Goal: Task Accomplishment & Management: Use online tool/utility

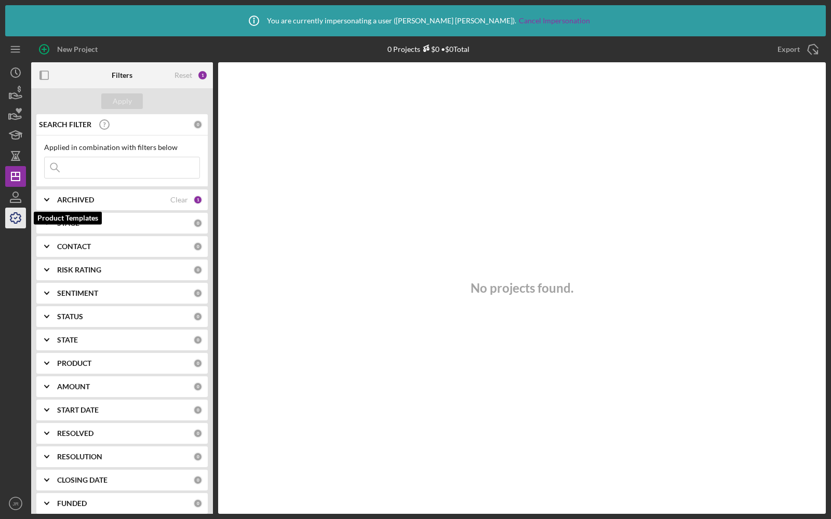
click at [14, 222] on icon "button" at bounding box center [16, 218] width 26 height 26
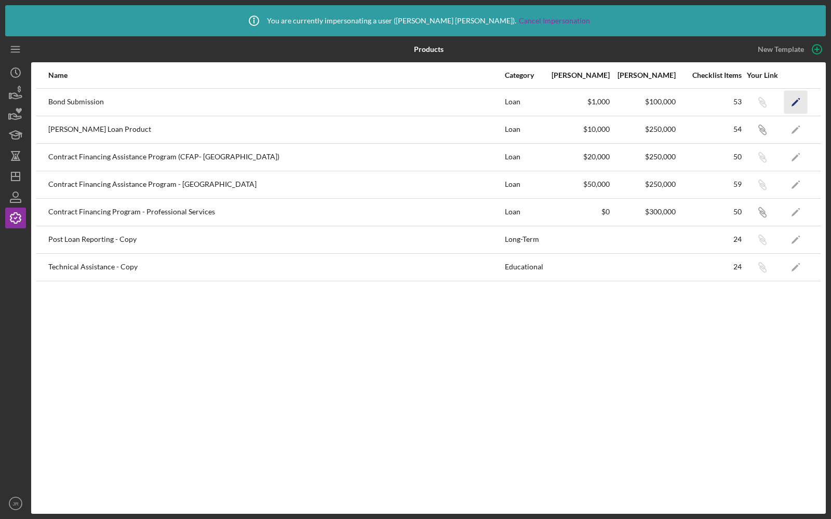
click at [797, 100] on polygon "button" at bounding box center [795, 102] width 7 height 7
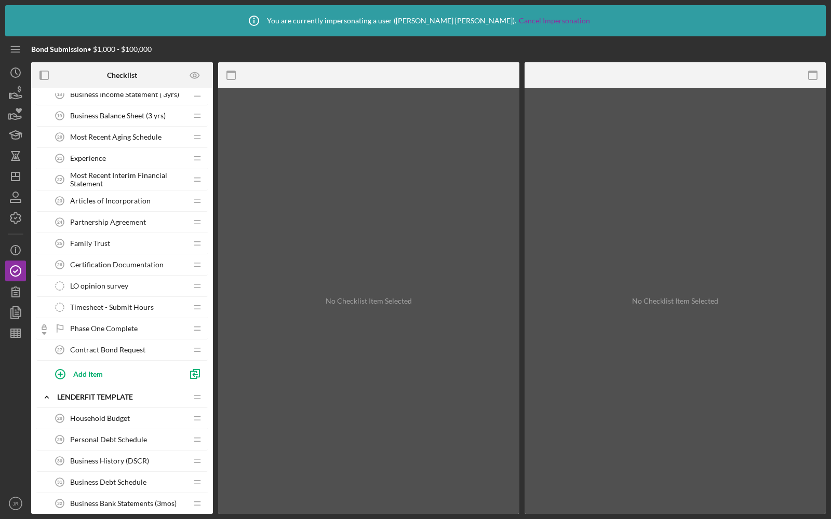
scroll to position [440, 0]
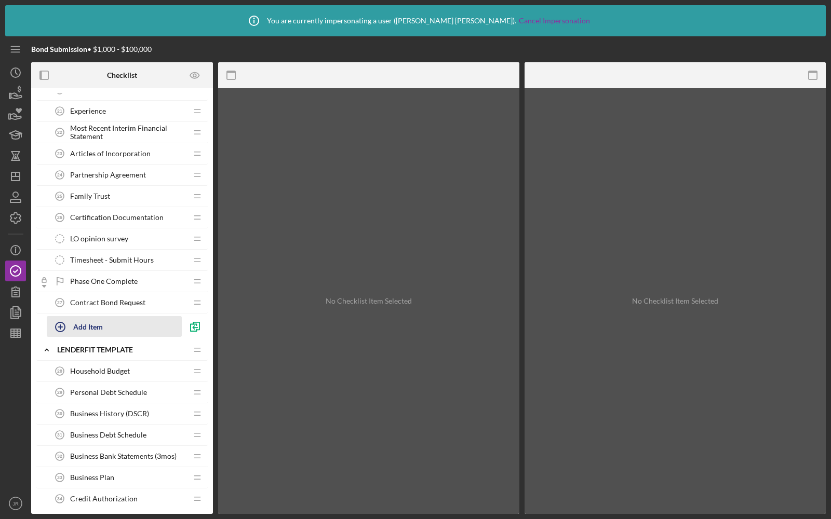
click at [83, 324] on div "Add Item" at bounding box center [88, 327] width 30 height 20
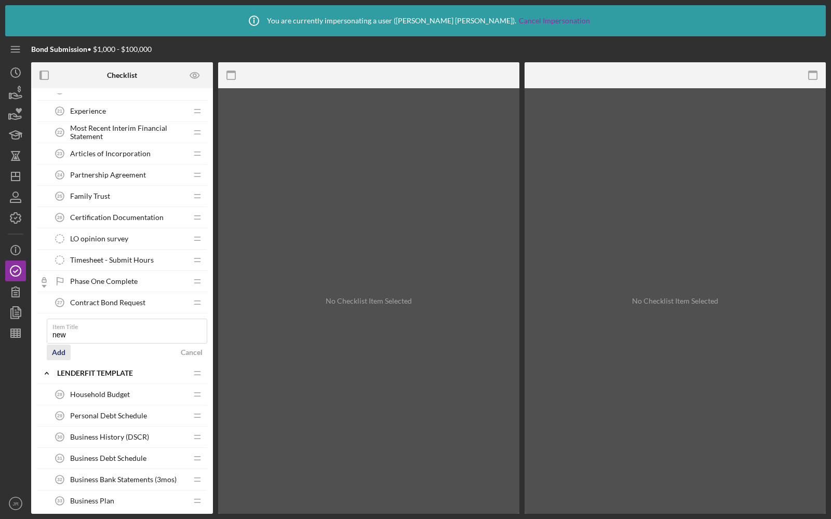
type input "new"
click at [66, 345] on button "Add" at bounding box center [59, 353] width 24 height 16
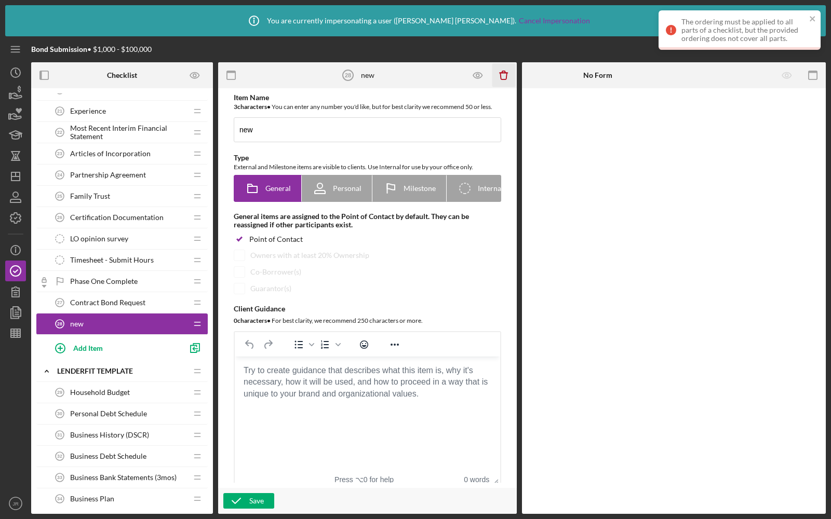
click at [500, 79] on icon "Icon/Delete" at bounding box center [503, 75] width 23 height 23
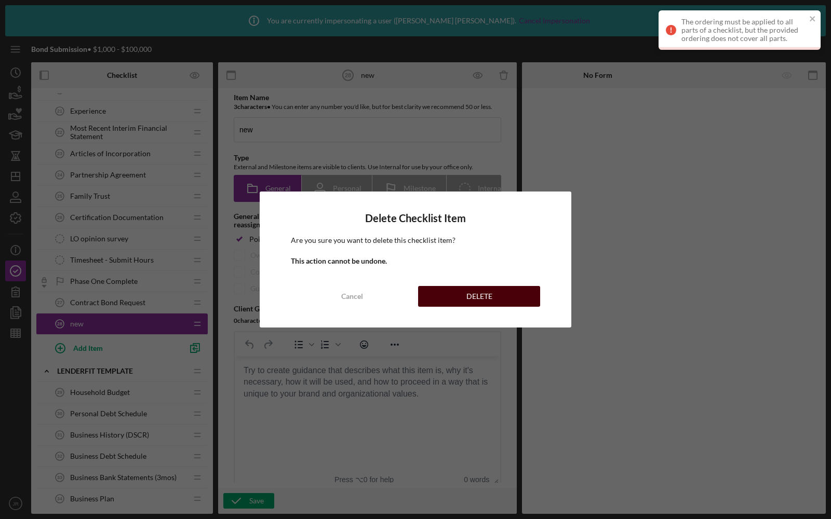
click at [445, 294] on button "DELETE" at bounding box center [479, 296] width 122 height 21
